Goal: Task Accomplishment & Management: Complete application form

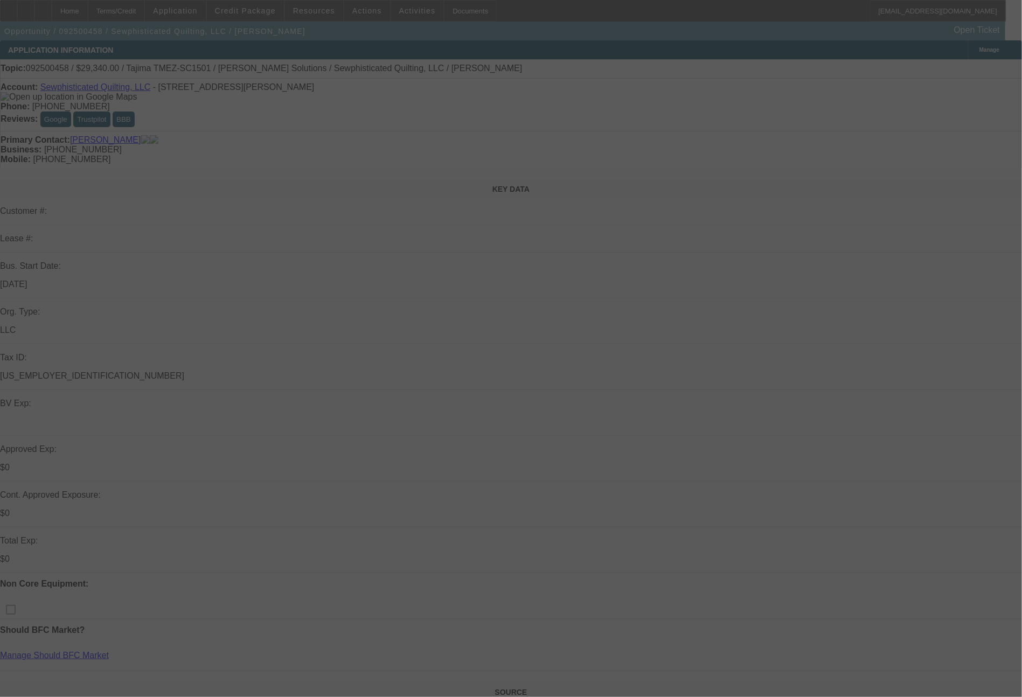
select select "0"
select select "2"
select select "0.1"
select select "4"
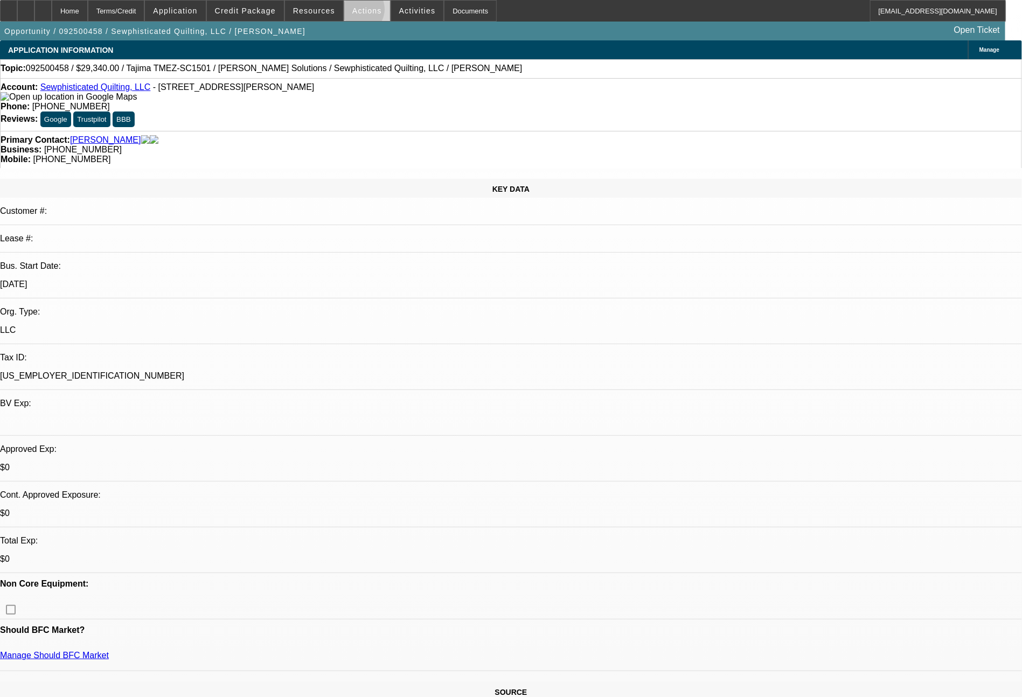
click at [356, 12] on span "Actions" at bounding box center [367, 10] width 30 height 9
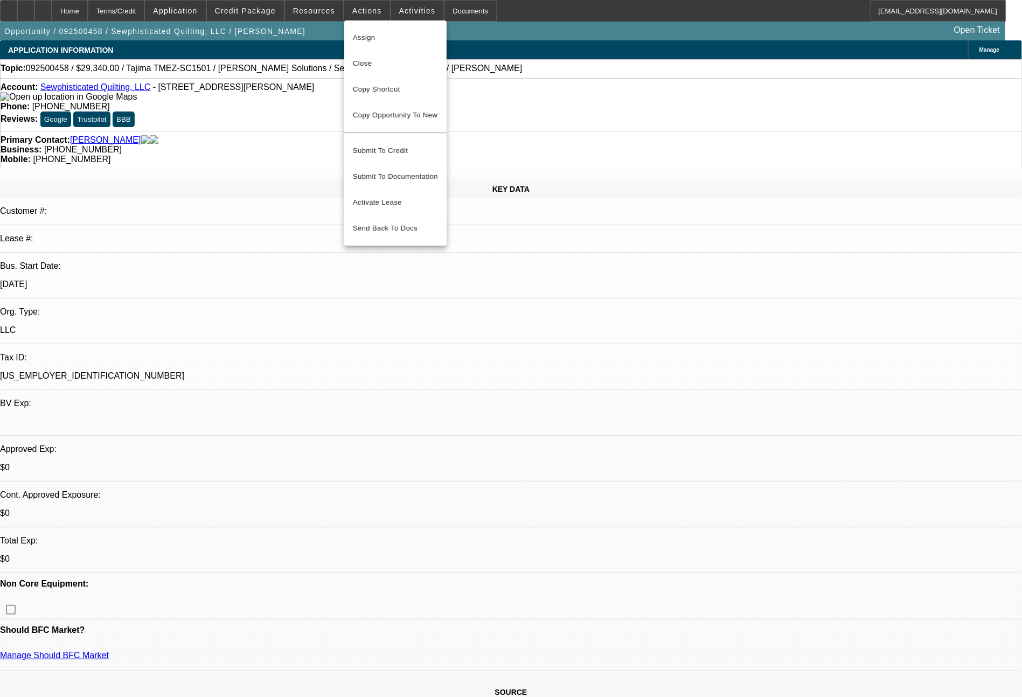
click at [750, 439] on div at bounding box center [511, 348] width 1022 height 697
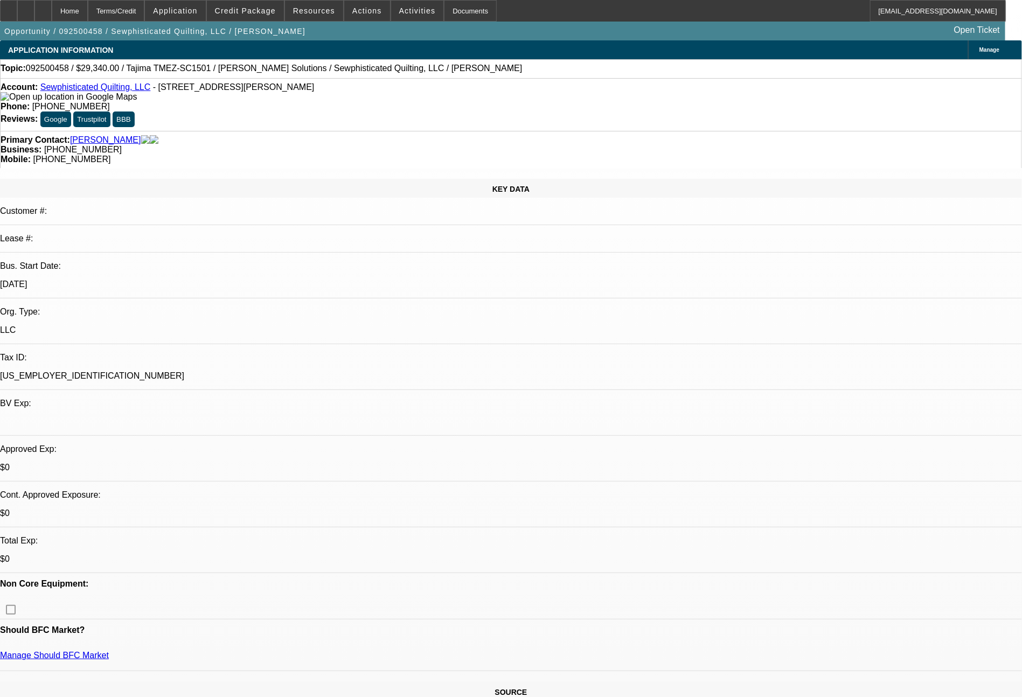
click at [266, 18] on span at bounding box center [245, 11] width 77 height 26
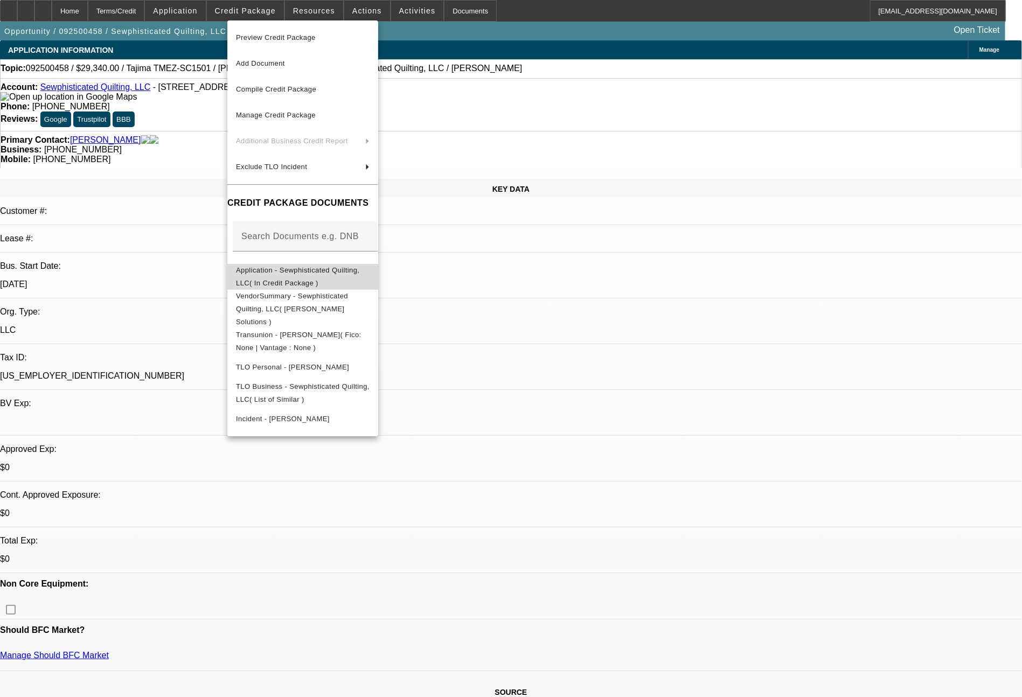
click at [283, 272] on span "Application - Sewphisticated Quilting, LLC( In Credit Package )" at bounding box center [297, 276] width 123 height 21
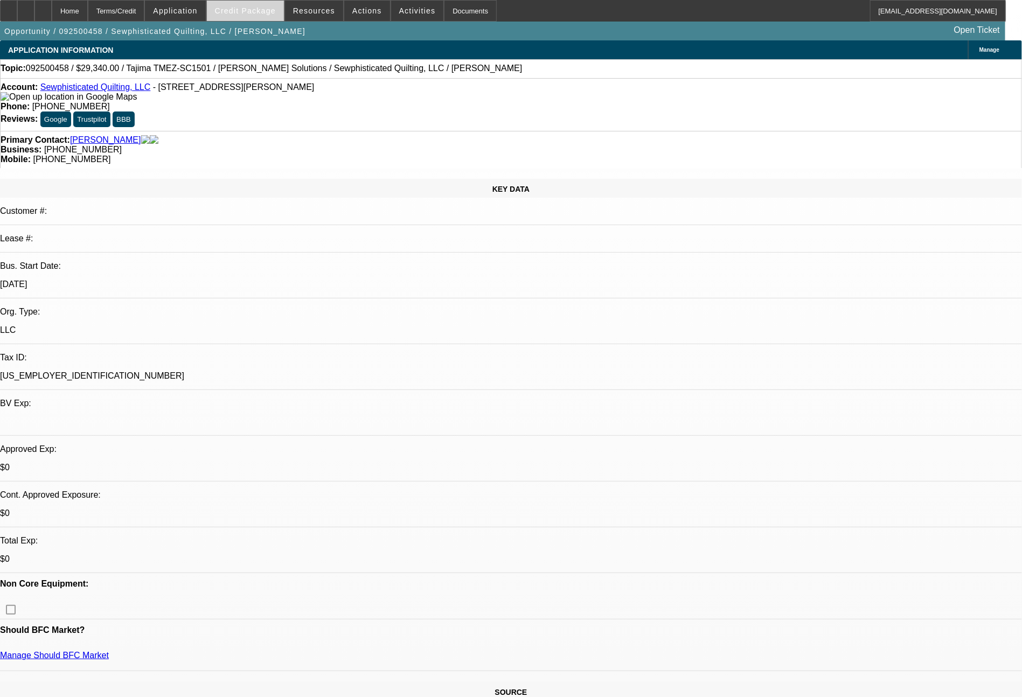
click at [270, 12] on span "Credit Package" at bounding box center [245, 10] width 61 height 9
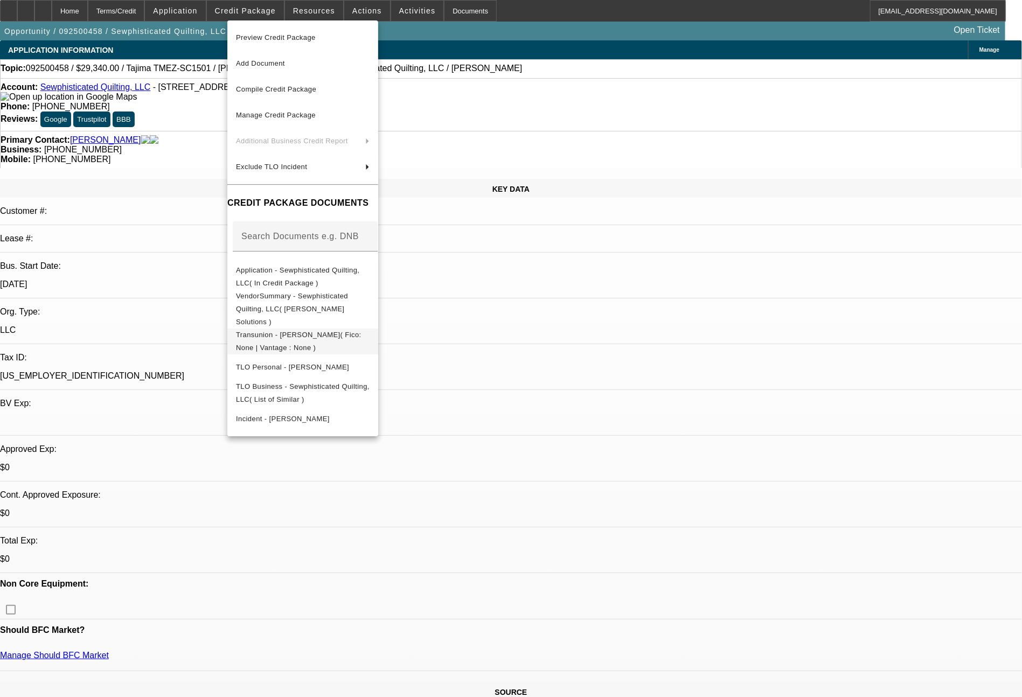
click at [295, 329] on button "Transunion - Asselyn, Dana( Fico: None | Vantage : None )" at bounding box center [302, 342] width 151 height 26
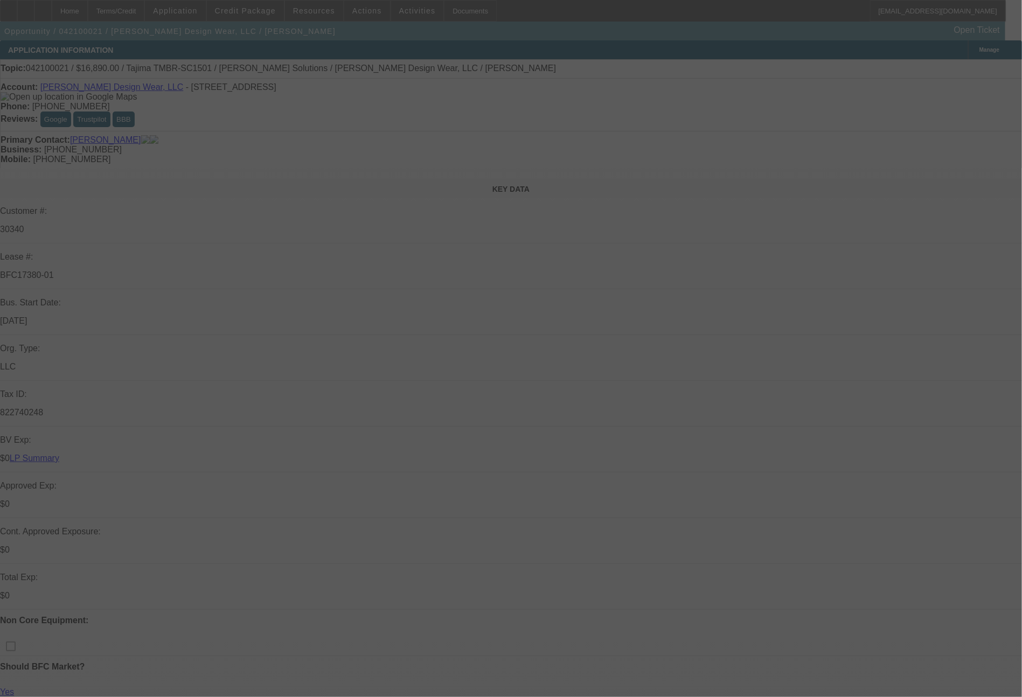
select select "0"
select select "2"
select select "0"
select select "6"
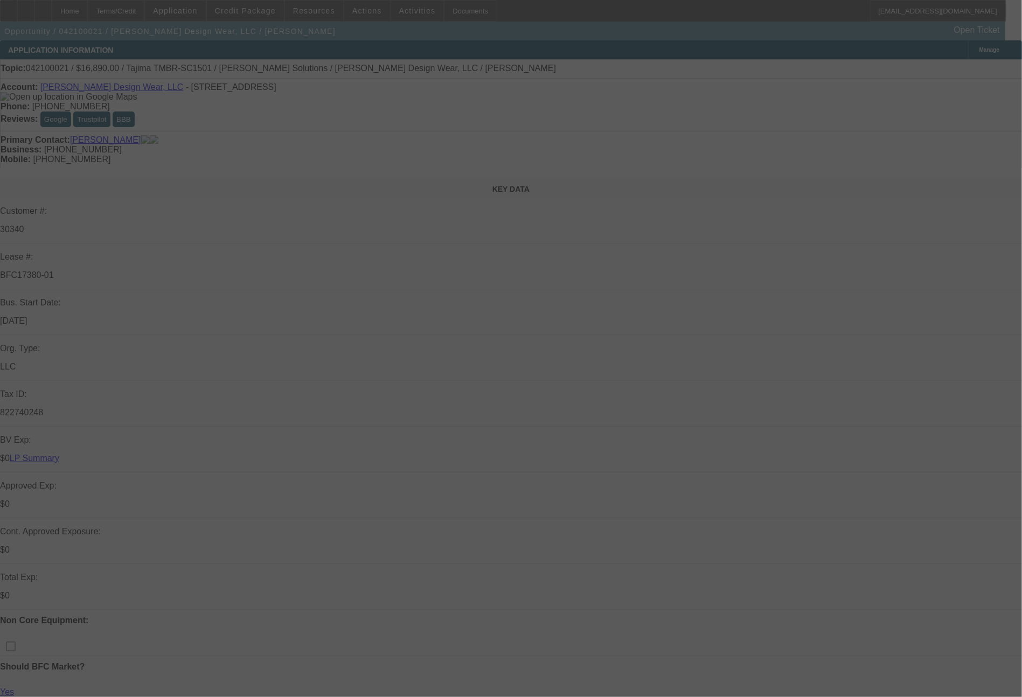
select select "0"
select select "2"
select select "0.1"
select select "4"
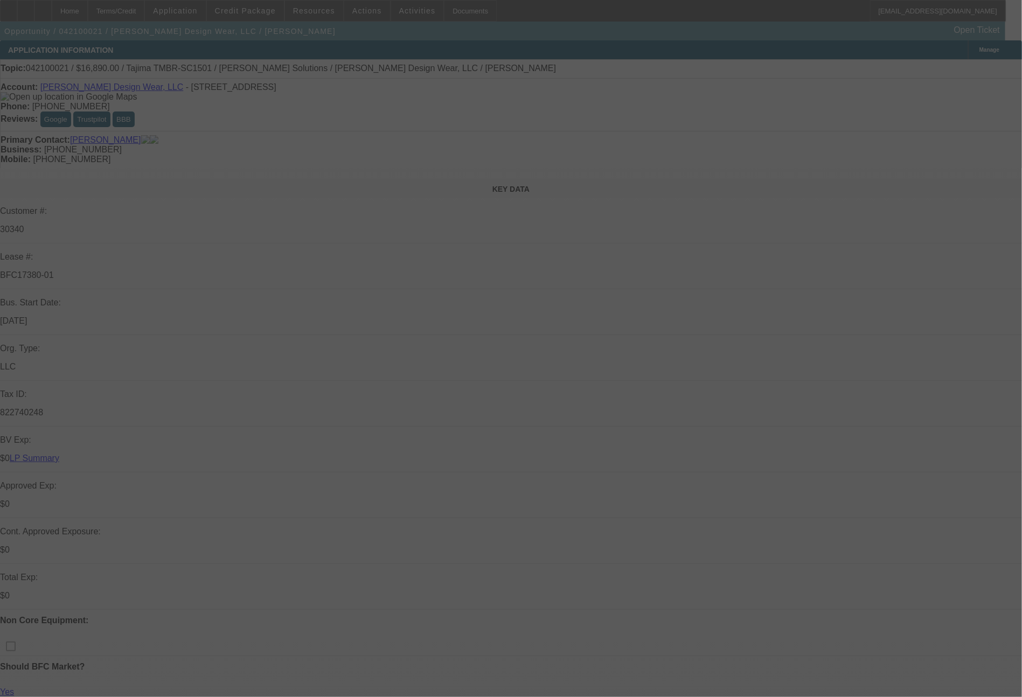
select select "0"
select select "0.1"
select select "4"
select select "0"
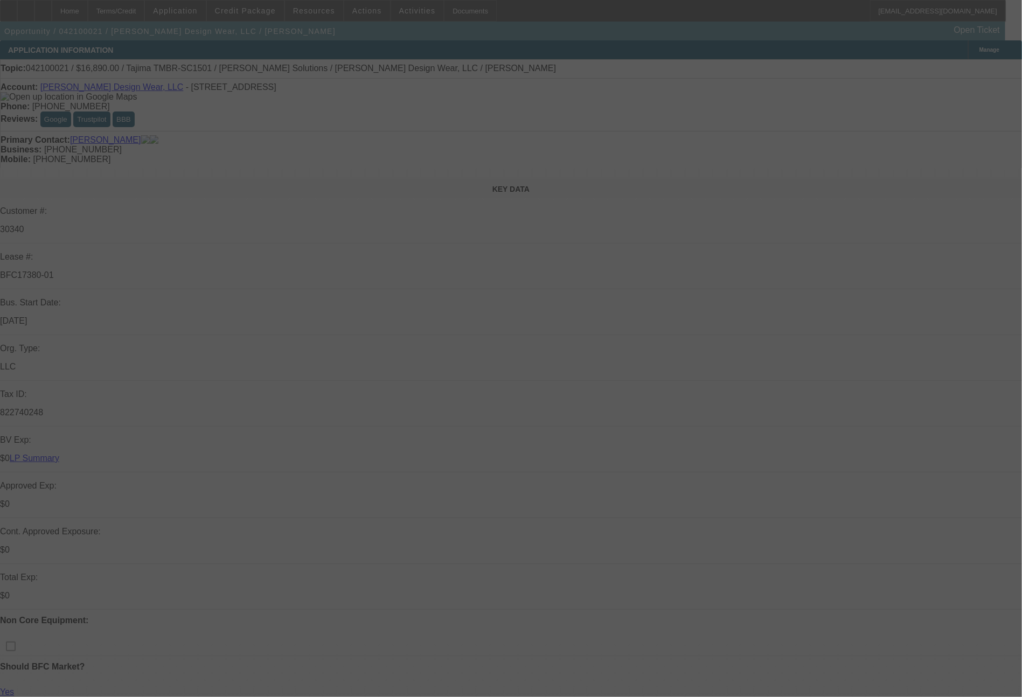
select select "2"
select select "0.1"
select select "4"
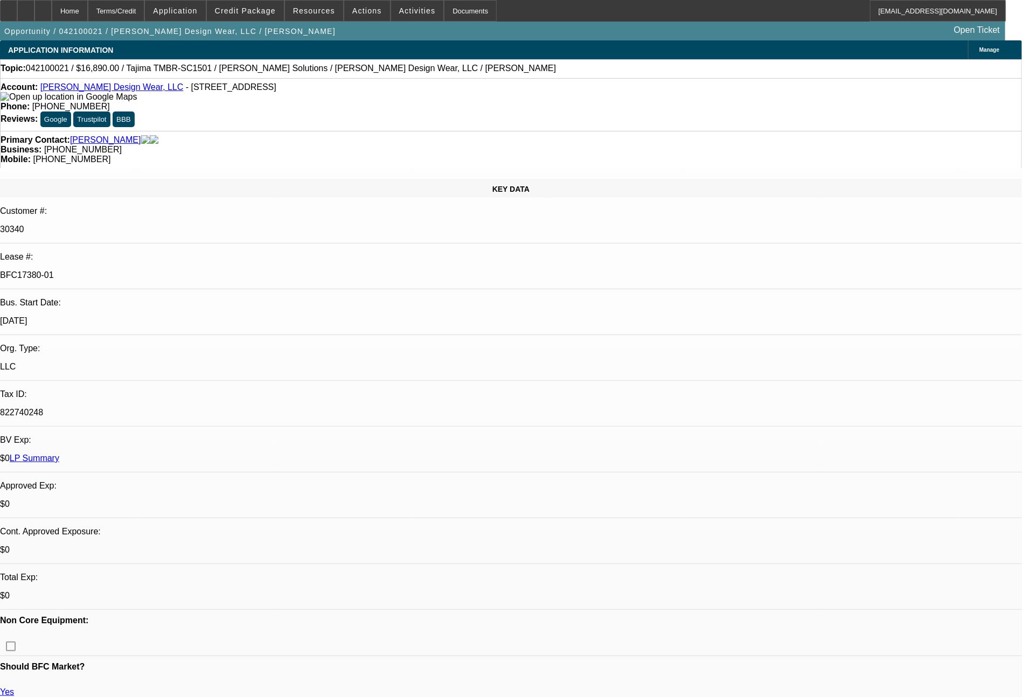
click at [59, 454] on link "LP Summary" at bounding box center [35, 458] width 50 height 9
